Goal: Navigation & Orientation: Find specific page/section

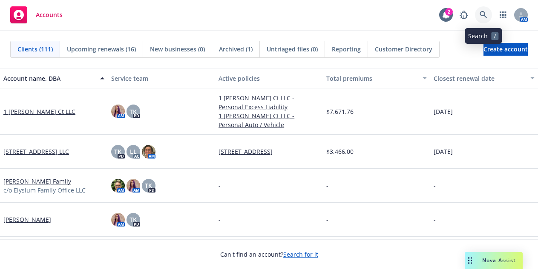
click at [479, 15] on link at bounding box center [483, 14] width 17 height 17
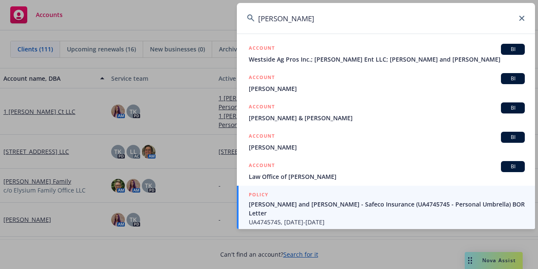
type input "[PERSON_NAME]"
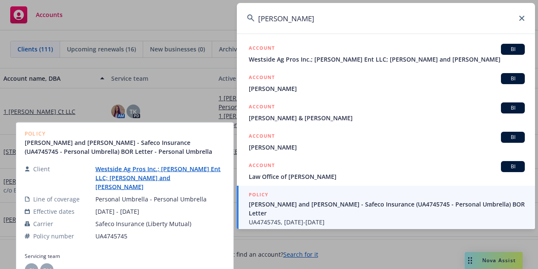
click at [347, 205] on span "[PERSON_NAME] and [PERSON_NAME] - Safeco Insurance (UA4745745 - Personal Umbrel…" at bounding box center [387, 209] width 276 height 18
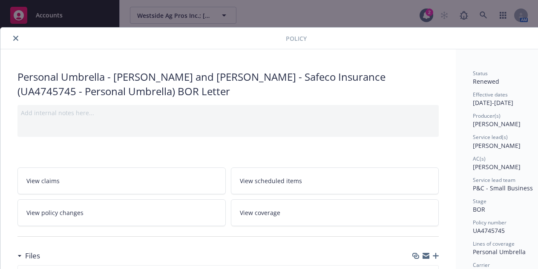
click at [13, 41] on button "close" at bounding box center [16, 38] width 10 height 10
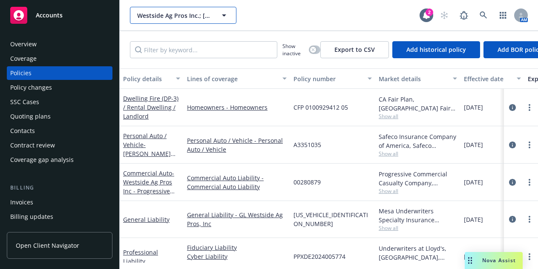
click at [226, 17] on icon "button" at bounding box center [224, 15] width 10 height 10
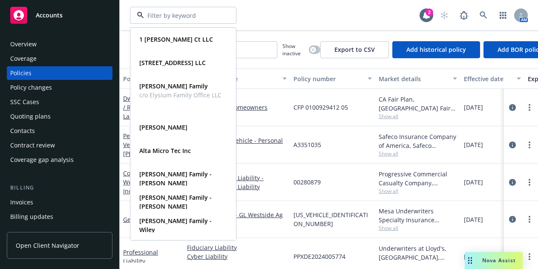
click at [281, 14] on div "**********" at bounding box center [274, 15] width 289 height 17
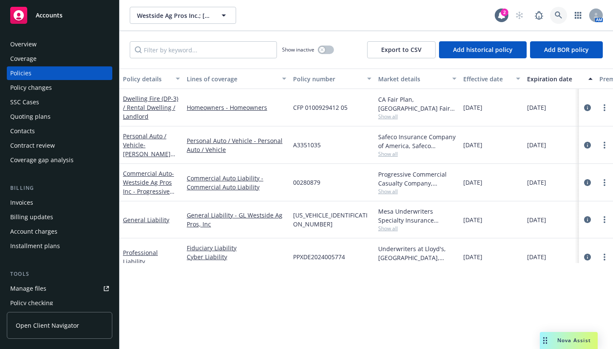
click at [537, 13] on icon at bounding box center [559, 15] width 8 height 8
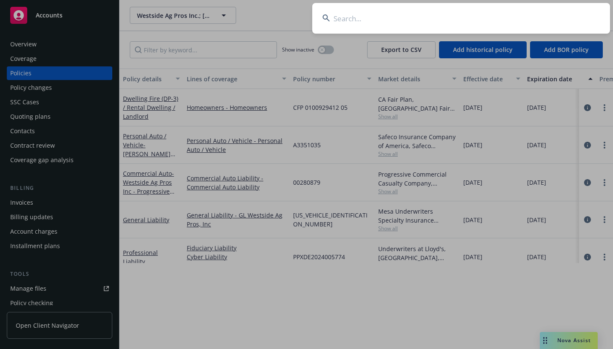
click at [356, 20] on input at bounding box center [461, 18] width 298 height 31
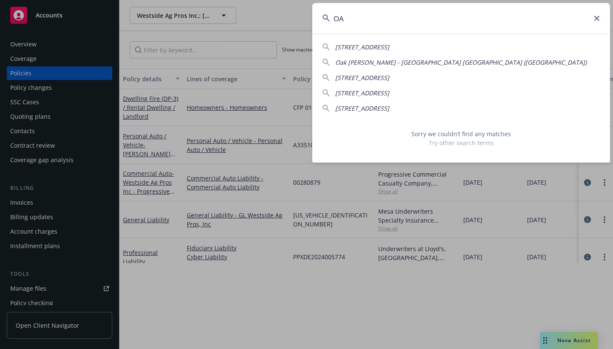
type input "O"
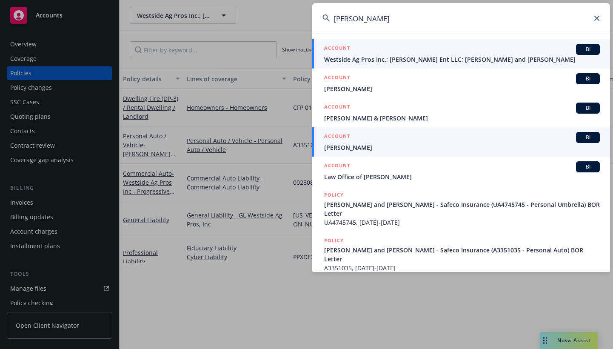
type input "[PERSON_NAME]"
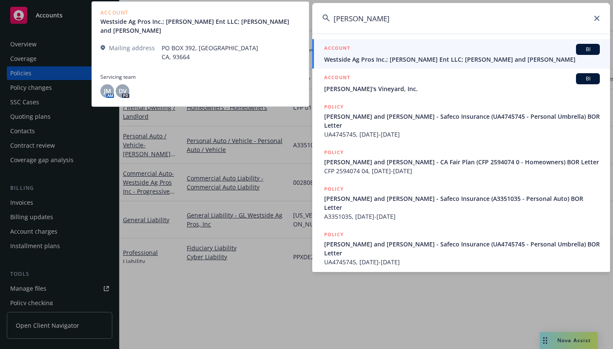
click at [340, 49] on h5 "ACCOUNT" at bounding box center [337, 49] width 26 height 10
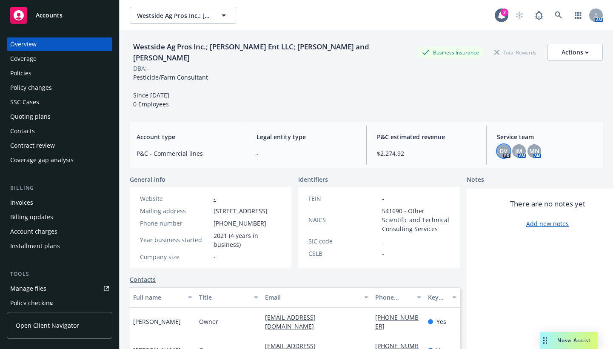
click at [502, 155] on span "DV" at bounding box center [504, 150] width 8 height 9
click at [516, 151] on span "JM" at bounding box center [519, 150] width 7 height 9
click at [530, 148] on span "MN" at bounding box center [535, 150] width 10 height 9
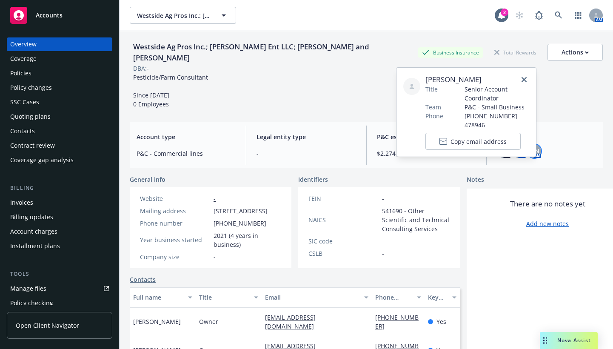
scroll to position [165, 0]
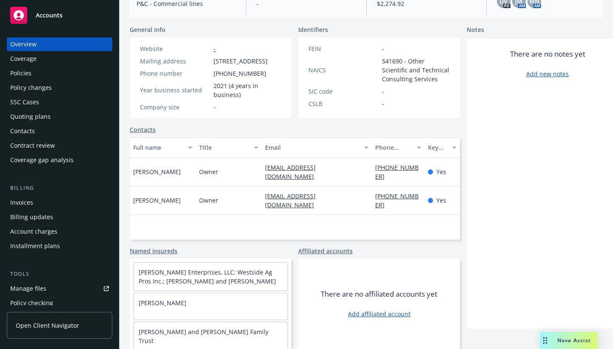
drag, startPoint x: 22, startPoint y: 74, endPoint x: 201, endPoint y: 103, distance: 180.7
click at [22, 74] on div "Policies" at bounding box center [20, 73] width 21 height 14
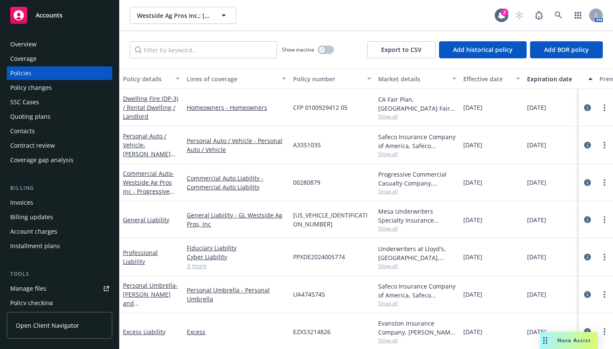
click at [29, 125] on div "Contacts" at bounding box center [22, 131] width 25 height 14
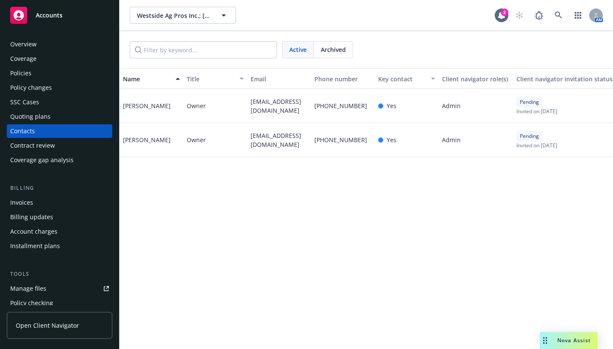
click at [24, 58] on div "Coverage" at bounding box center [23, 59] width 26 height 14
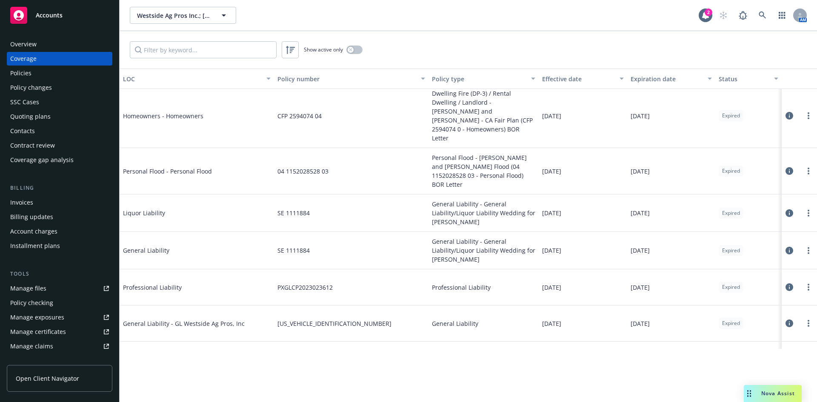
scroll to position [678, 0]
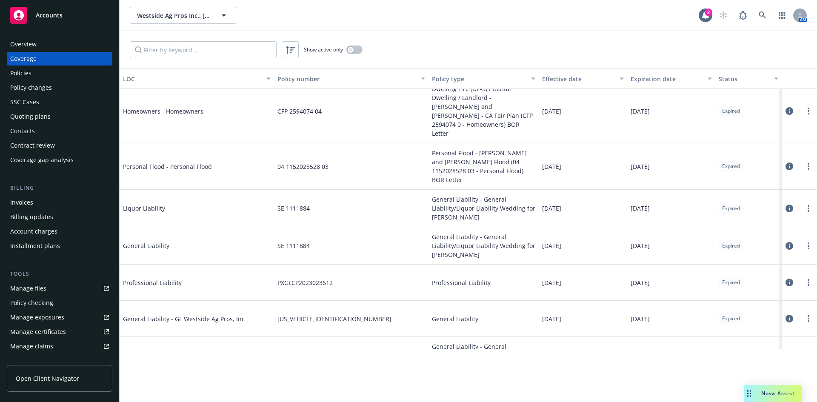
click at [46, 87] on div "Policy changes" at bounding box center [31, 88] width 42 height 14
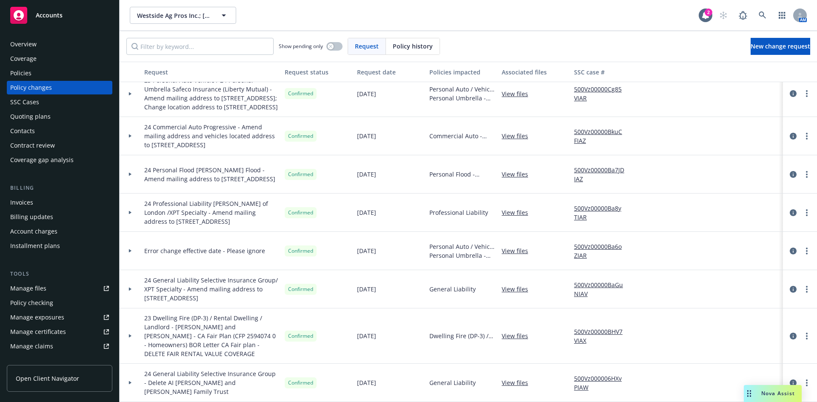
scroll to position [103, 0]
click at [27, 73] on div "Policies" at bounding box center [20, 73] width 21 height 14
